Goal: Task Accomplishment & Management: Manage account settings

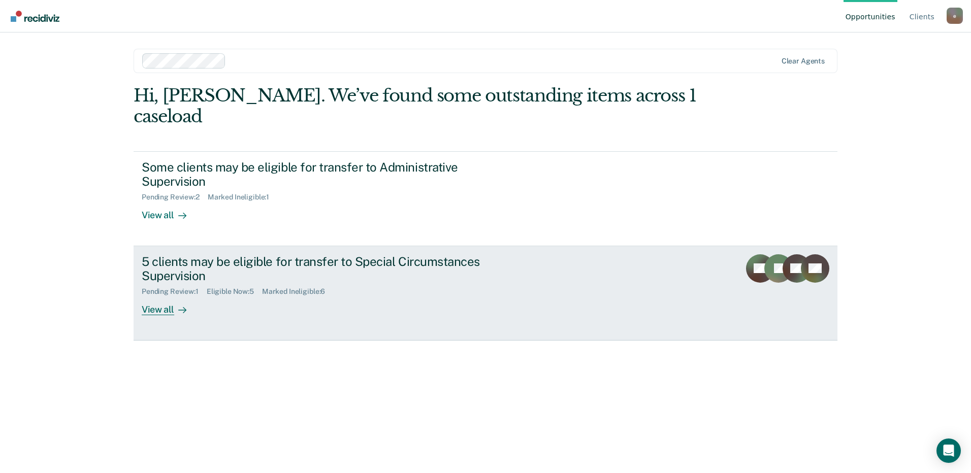
click at [183, 254] on div "5 clients may be eligible for transfer to Special Circumstances Supervision" at bounding box center [320, 268] width 356 height 29
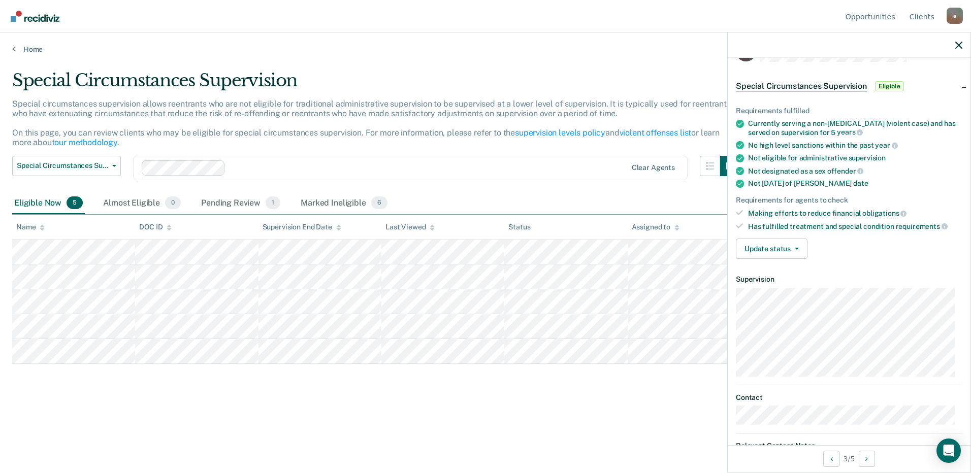
scroll to position [77, 0]
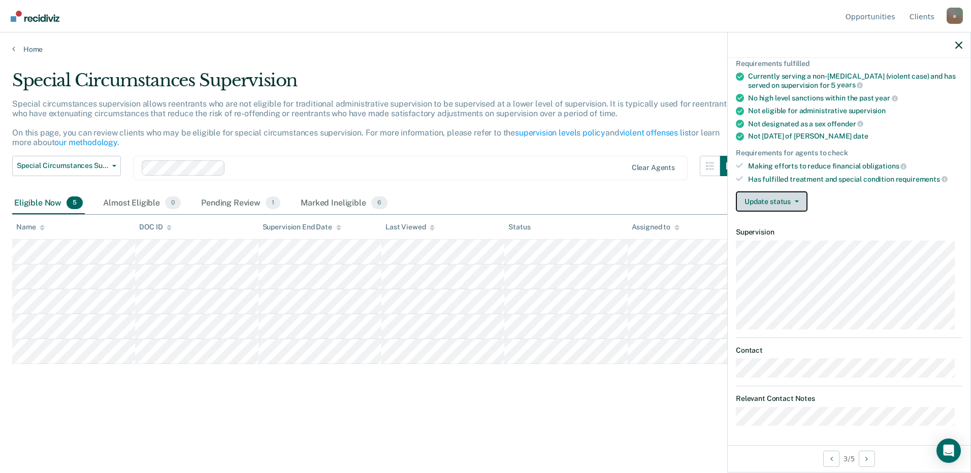
click at [800, 203] on button "Update status" at bounding box center [772, 201] width 72 height 20
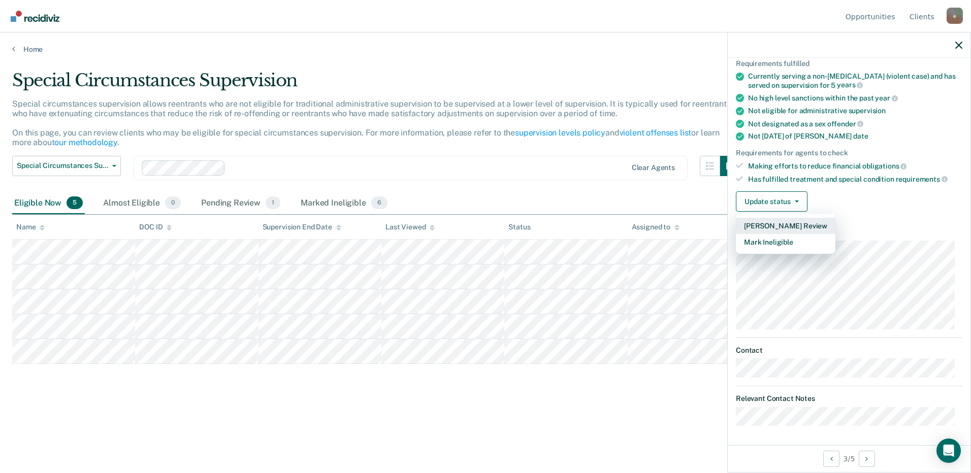
click at [809, 225] on button "[PERSON_NAME] Review" at bounding box center [786, 226] width 100 height 16
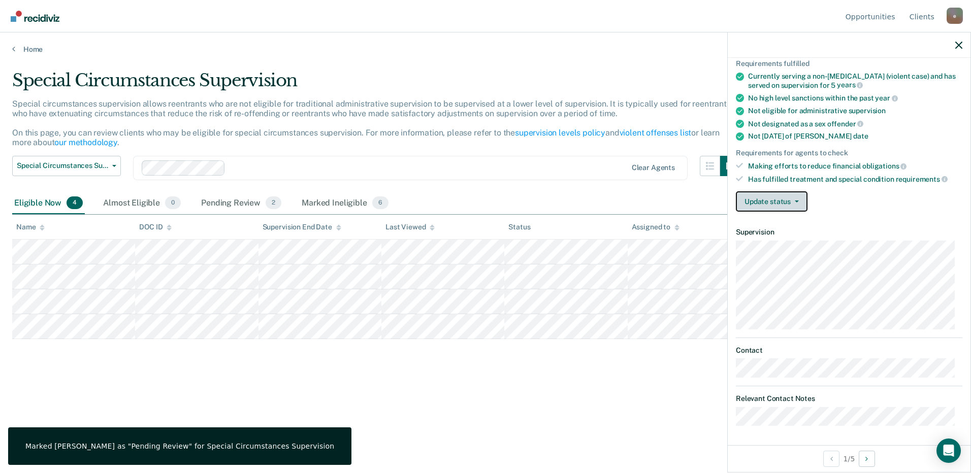
click at [782, 203] on button "Update status" at bounding box center [772, 201] width 72 height 20
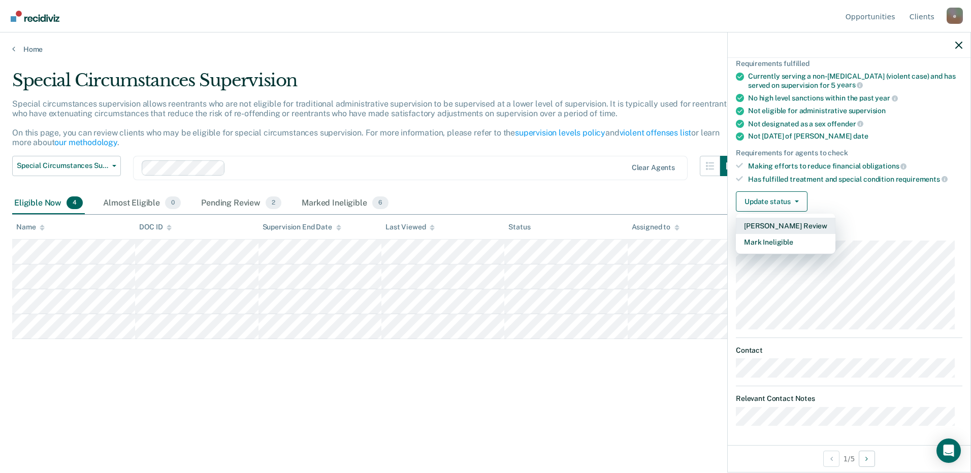
click at [790, 227] on button "[PERSON_NAME] Review" at bounding box center [786, 226] width 100 height 16
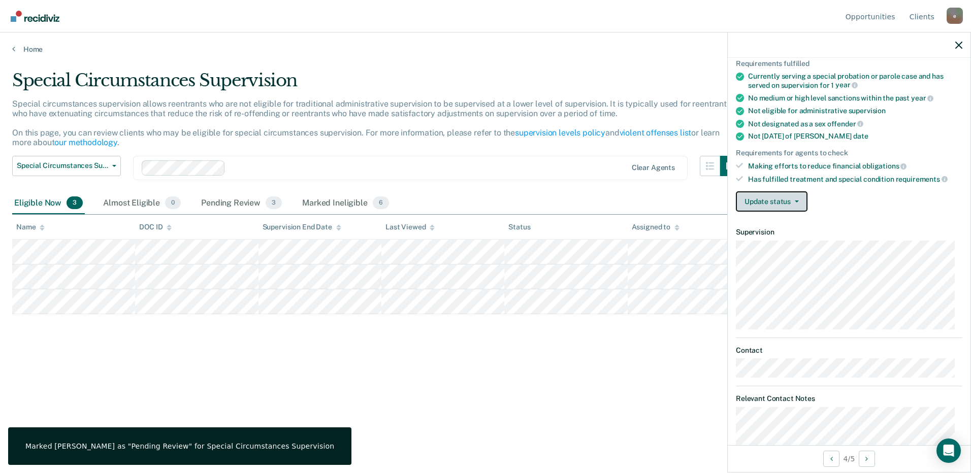
click at [787, 202] on button "Update status" at bounding box center [772, 201] width 72 height 20
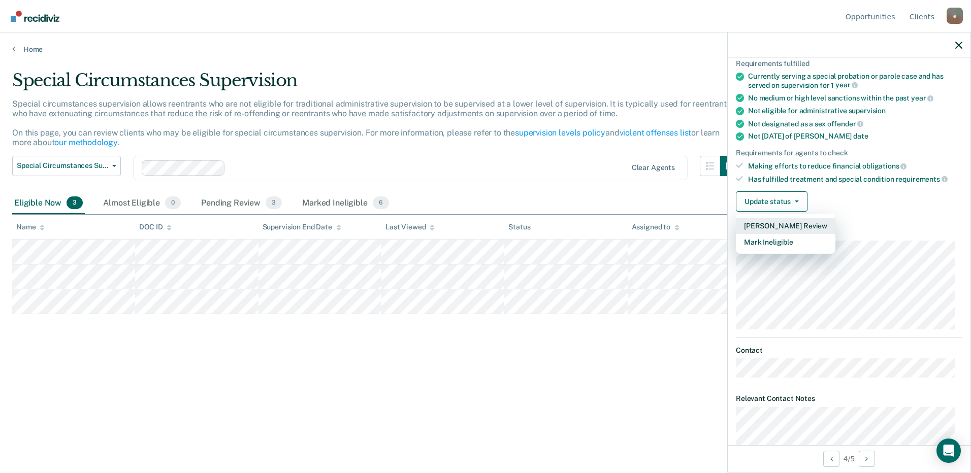
click at [790, 229] on button "[PERSON_NAME] Review" at bounding box center [786, 226] width 100 height 16
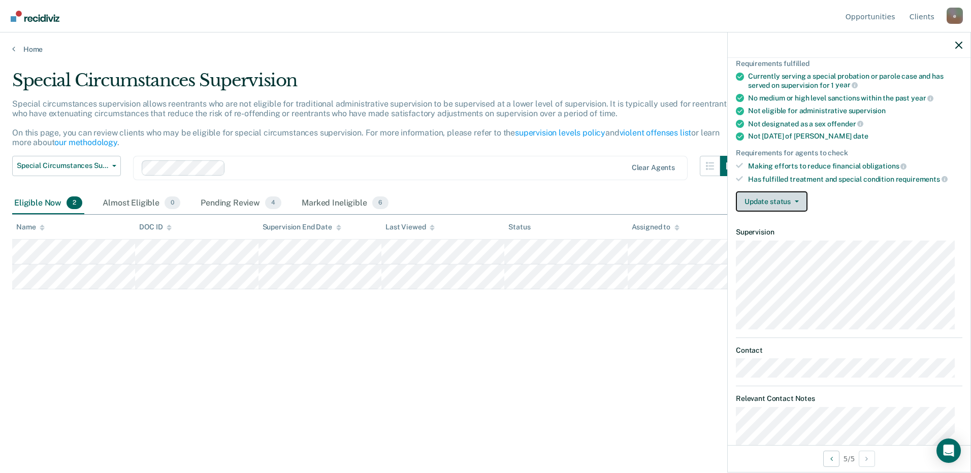
click at [800, 200] on button "Update status" at bounding box center [772, 201] width 72 height 20
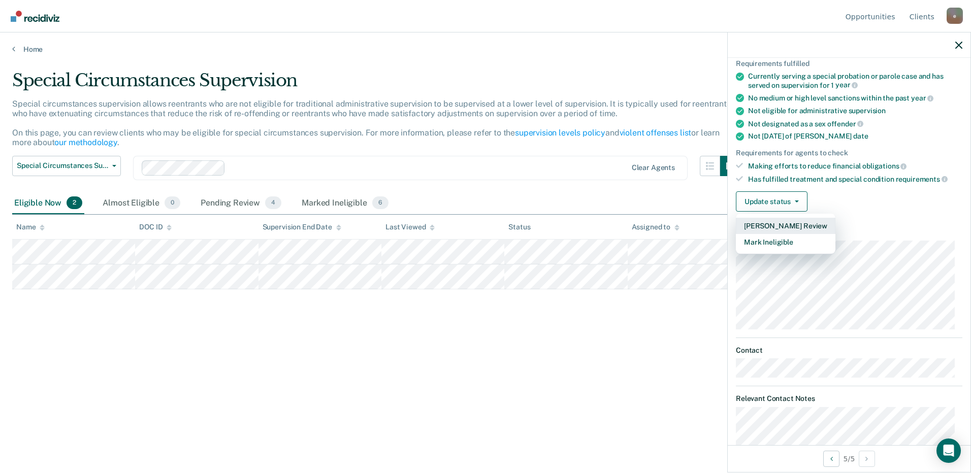
click at [801, 227] on button "[PERSON_NAME] Review" at bounding box center [786, 226] width 100 height 16
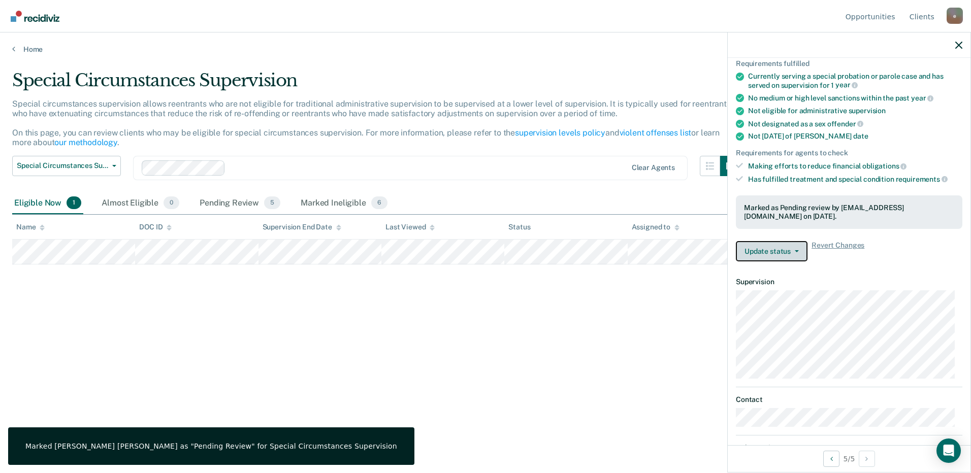
click at [757, 252] on button "Update status" at bounding box center [772, 251] width 72 height 20
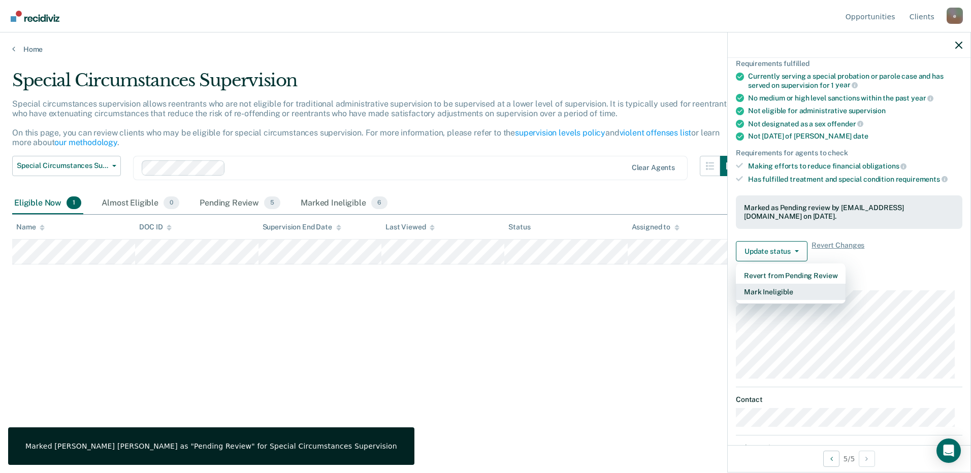
click at [770, 292] on button "Mark Ineligible" at bounding box center [791, 292] width 110 height 16
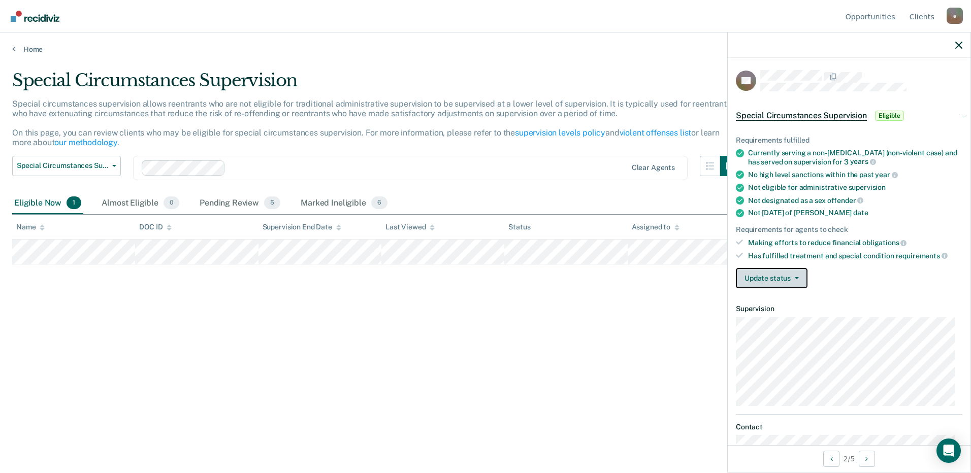
click at [790, 274] on button "Update status" at bounding box center [772, 278] width 72 height 20
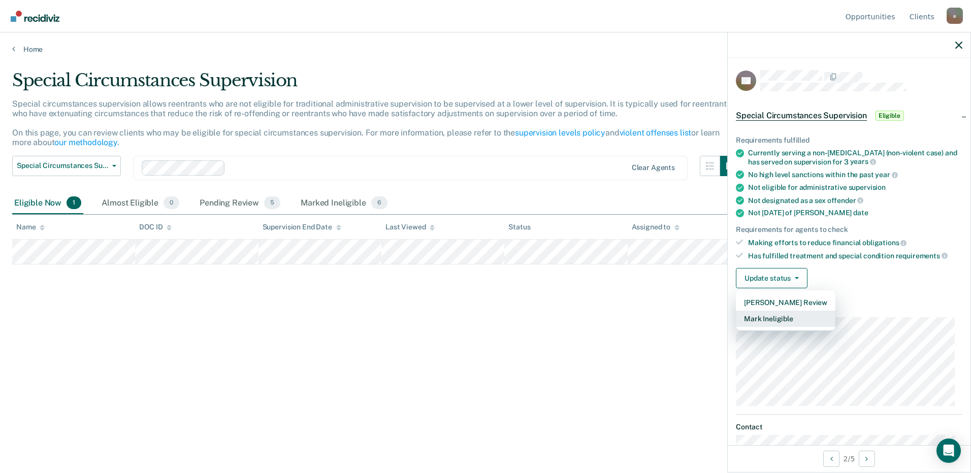
click at [794, 323] on button "Mark Ineligible" at bounding box center [786, 319] width 100 height 16
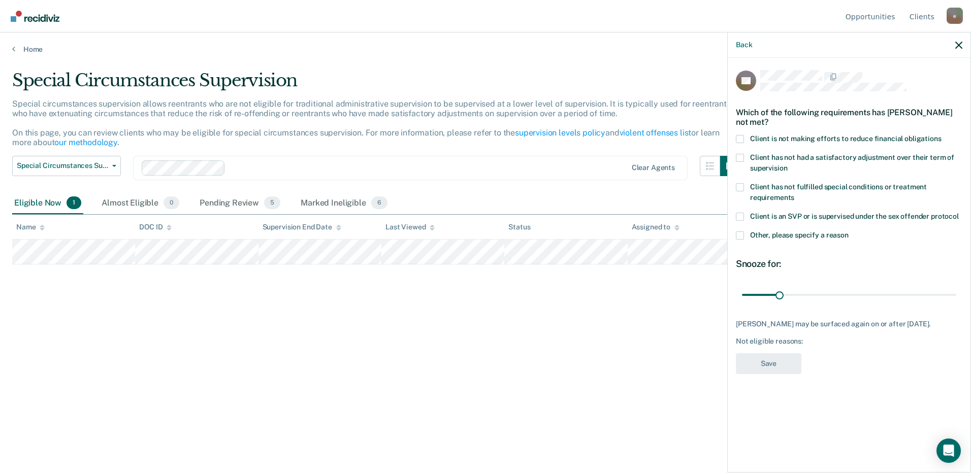
click at [748, 138] on label "Client is not making efforts to reduce financial obligations" at bounding box center [849, 140] width 226 height 11
click at [941, 135] on input "Client is not making efforts to reduce financial obligations" at bounding box center [941, 135] width 0 height 0
click at [780, 372] on button "Save" at bounding box center [768, 363] width 65 height 21
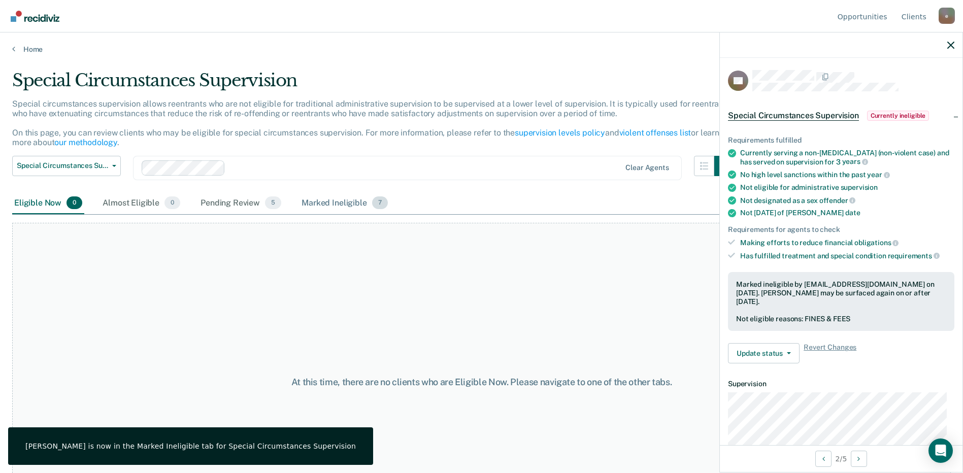
click at [343, 205] on div "Marked Ineligible 7" at bounding box center [345, 203] width 90 height 22
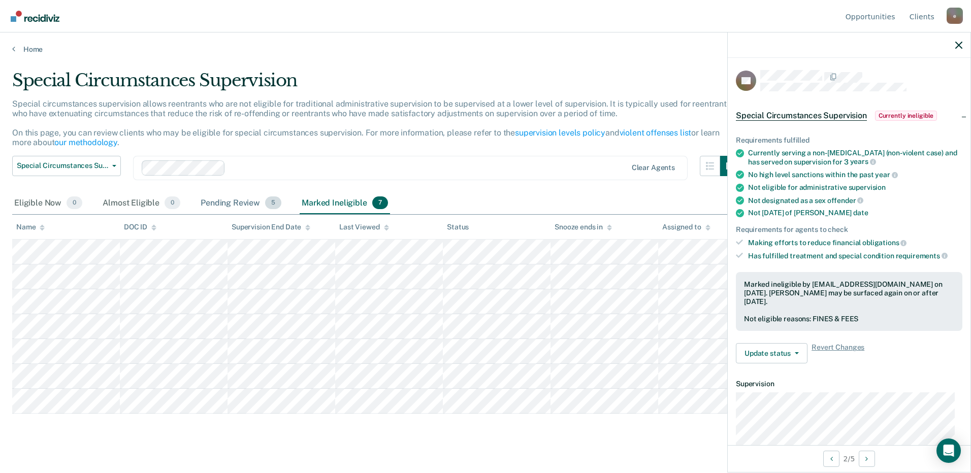
click at [253, 201] on div "Pending Review 5" at bounding box center [241, 203] width 85 height 22
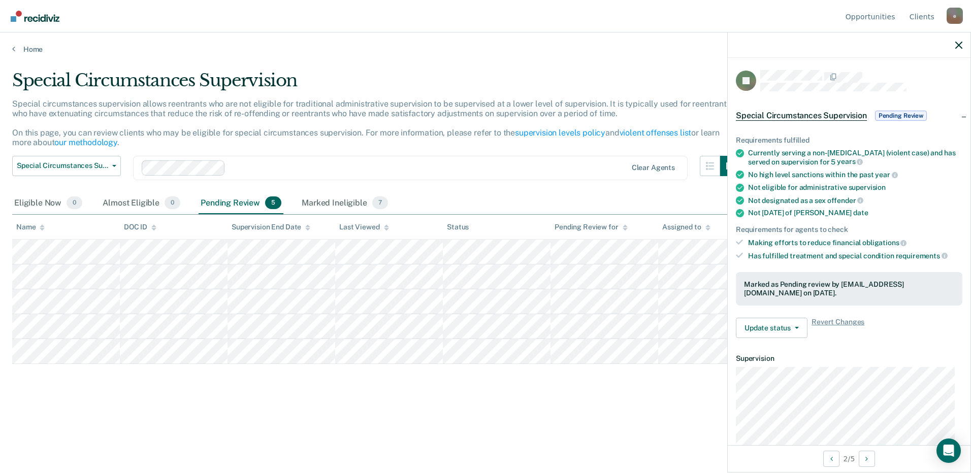
click at [843, 114] on span "Special Circumstances Supervision" at bounding box center [801, 116] width 131 height 10
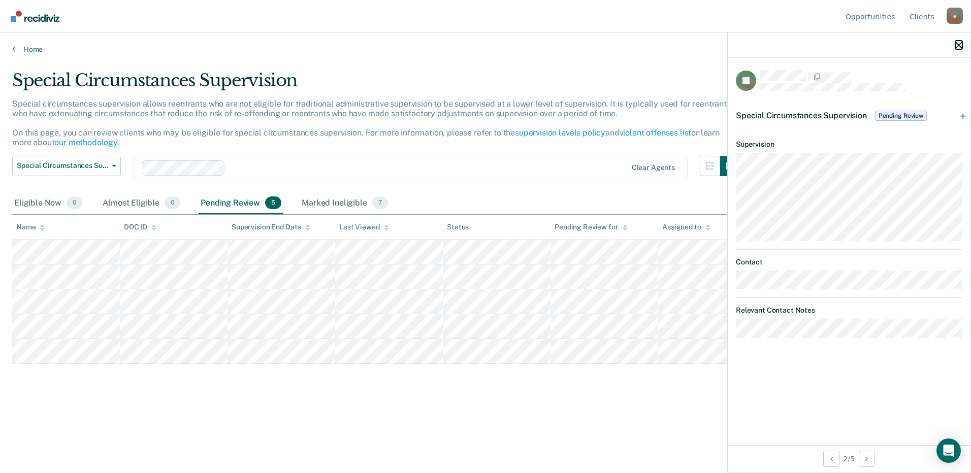
click at [957, 47] on icon "button" at bounding box center [958, 45] width 7 height 7
